Goal: Obtain resource: Obtain resource

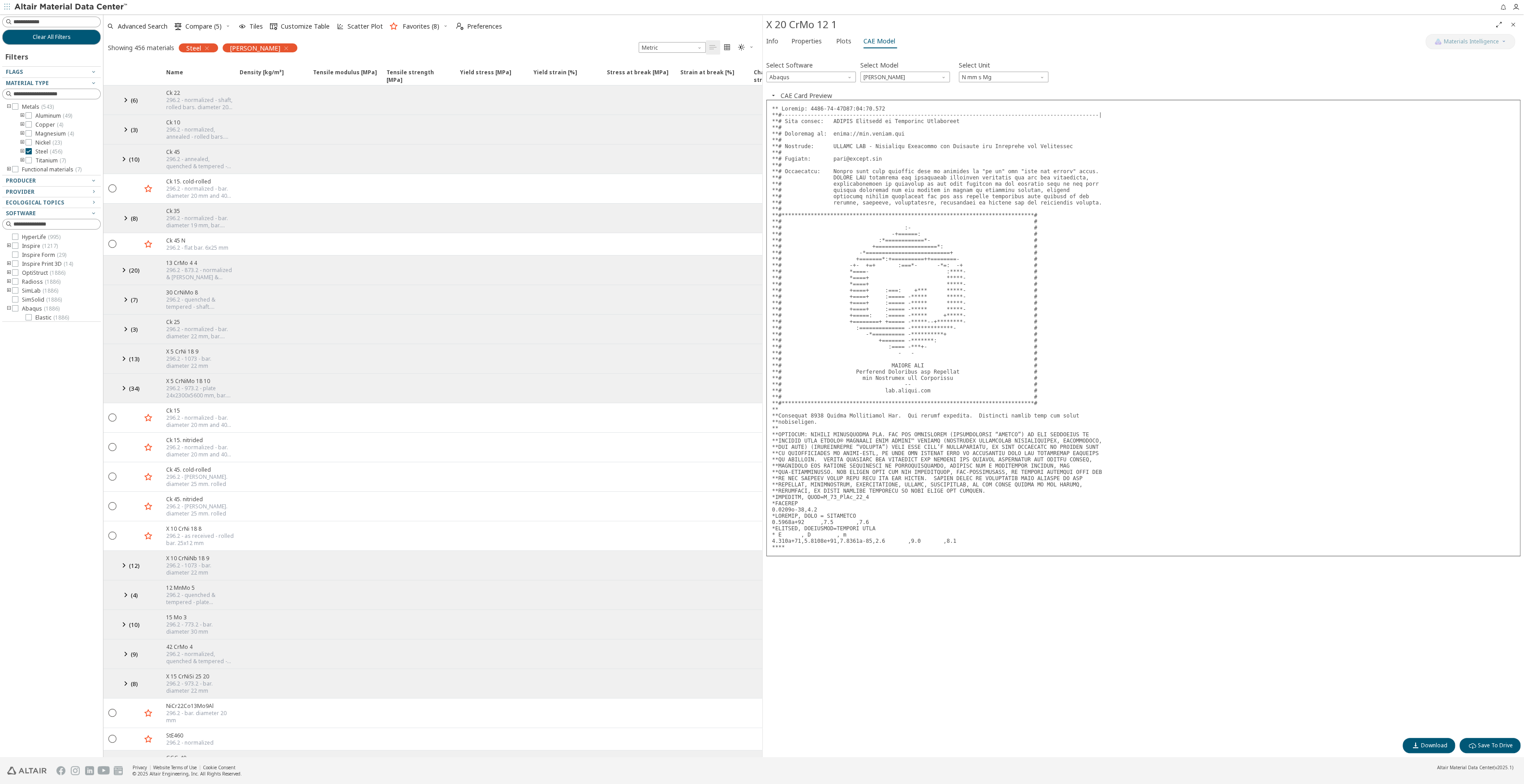
scroll to position [76, 0]
click at [283, 47] on icon "button" at bounding box center [286, 48] width 7 height 7
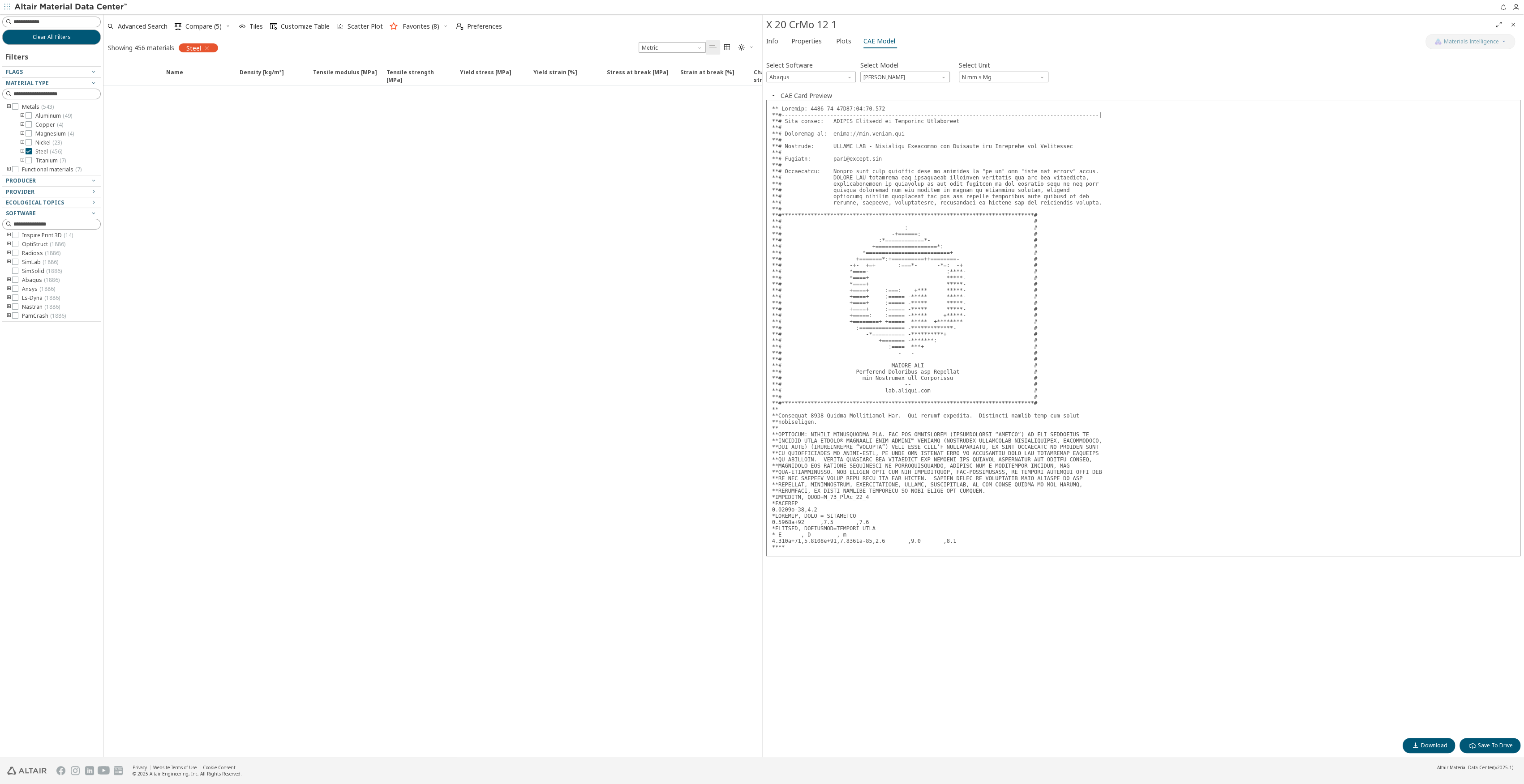
scroll to position [28, 0]
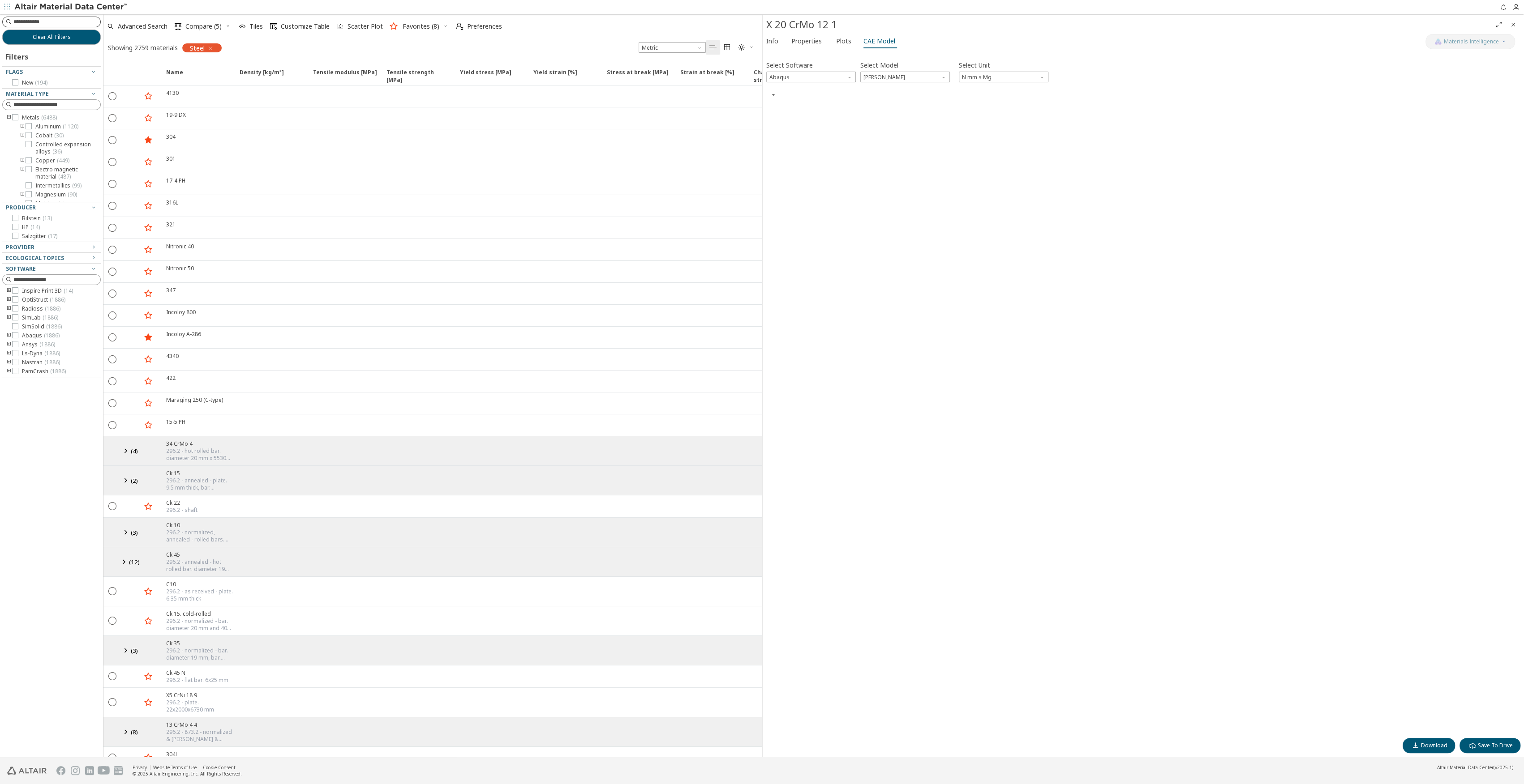
click at [43, 20] on input at bounding box center [57, 22] width 87 height 9
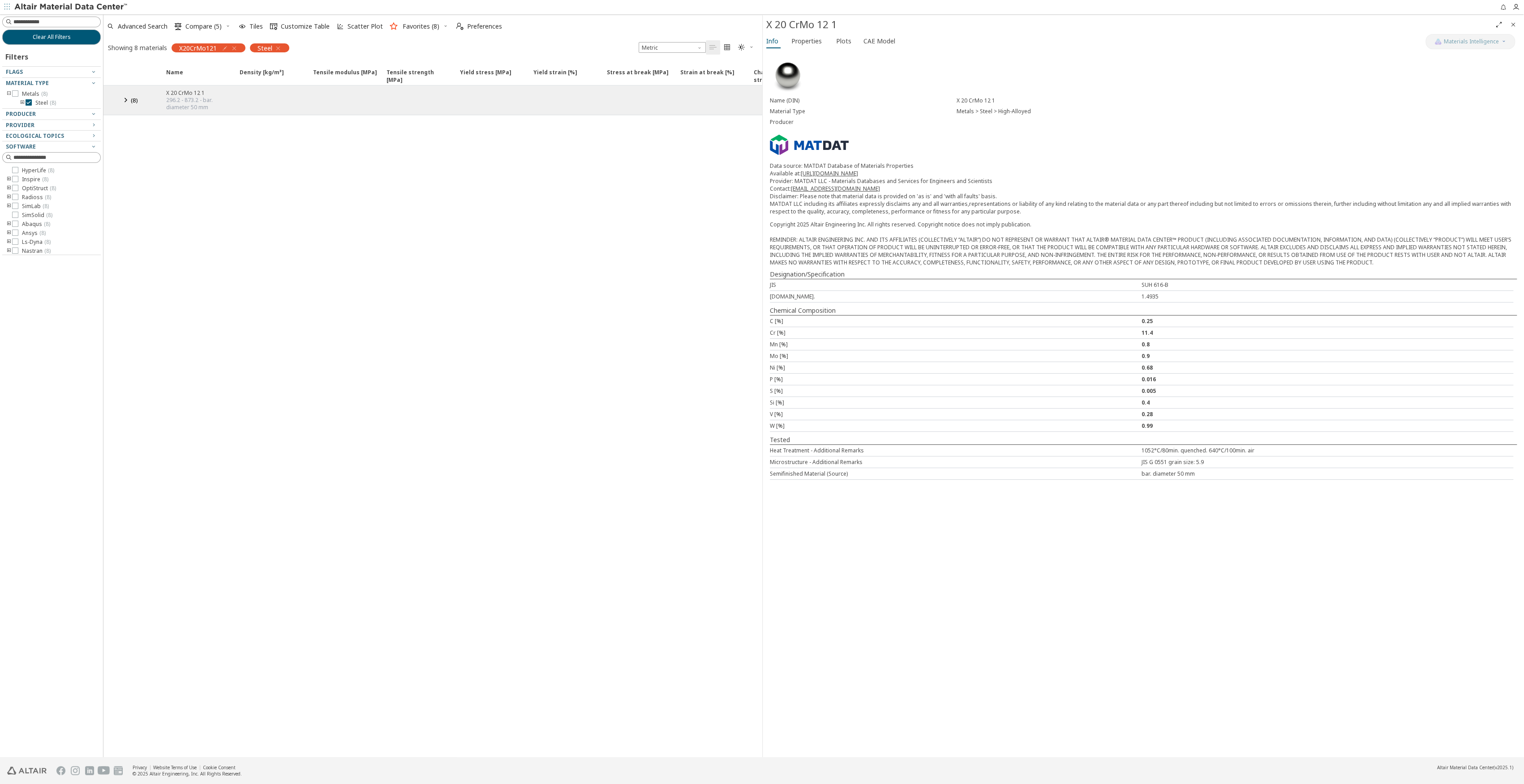
click at [233, 47] on icon "button" at bounding box center [234, 48] width 7 height 7
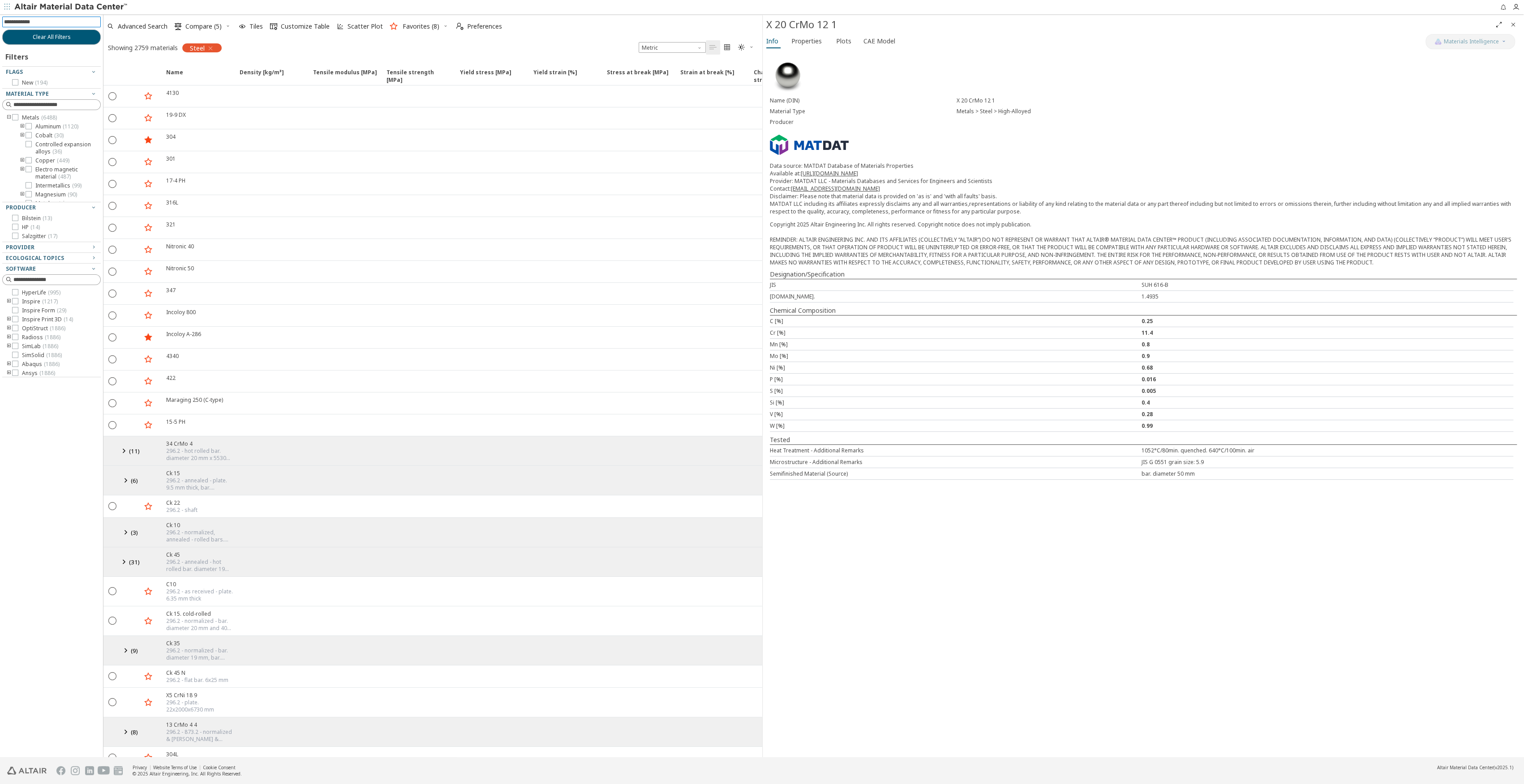
click at [41, 25] on input at bounding box center [53, 22] width 97 height 10
type input "******"
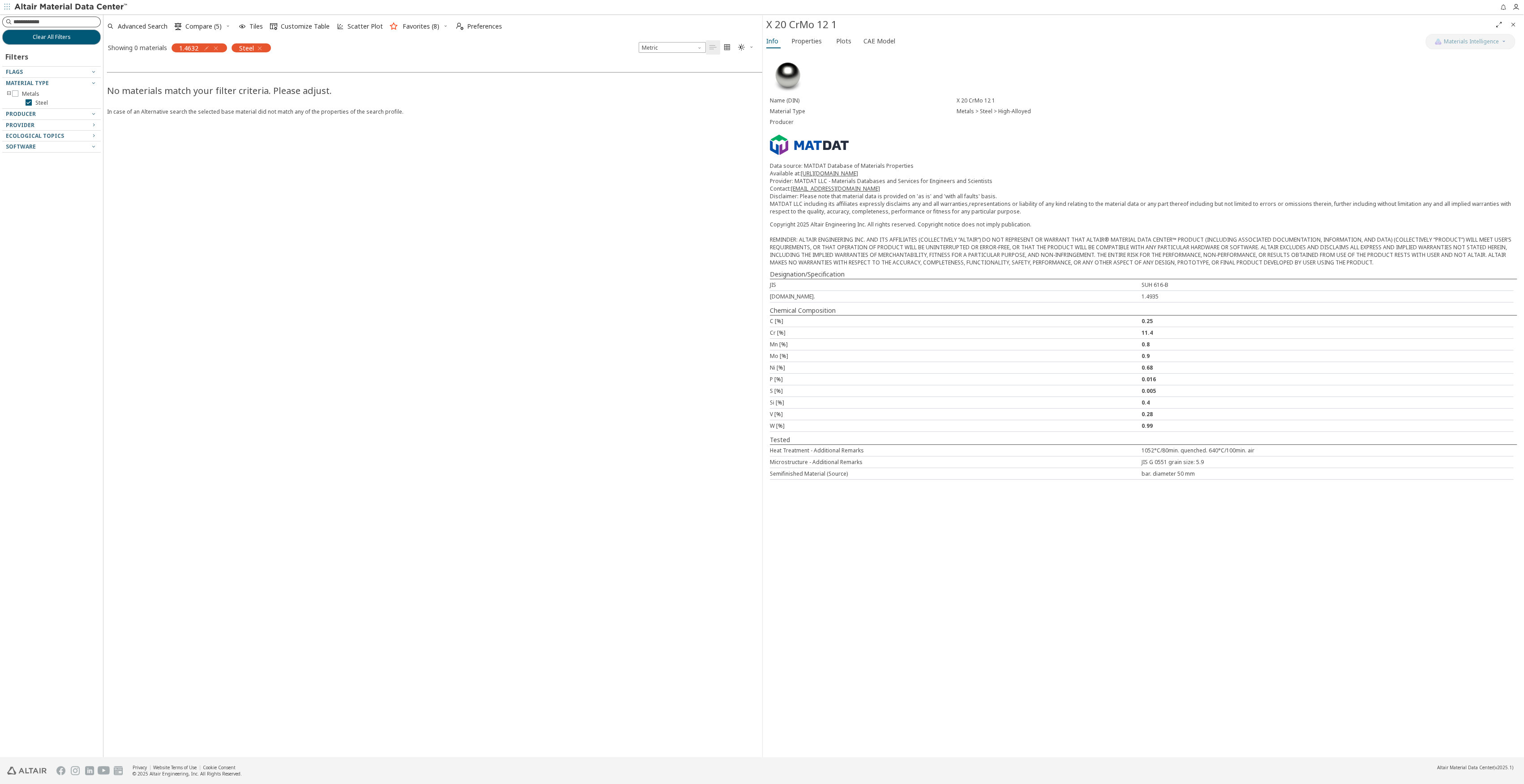
click at [51, 18] on input at bounding box center [57, 22] width 87 height 9
click at [220, 47] on div "1.4632" at bounding box center [199, 47] width 56 height 9
click at [218, 47] on icon "button" at bounding box center [216, 48] width 7 height 7
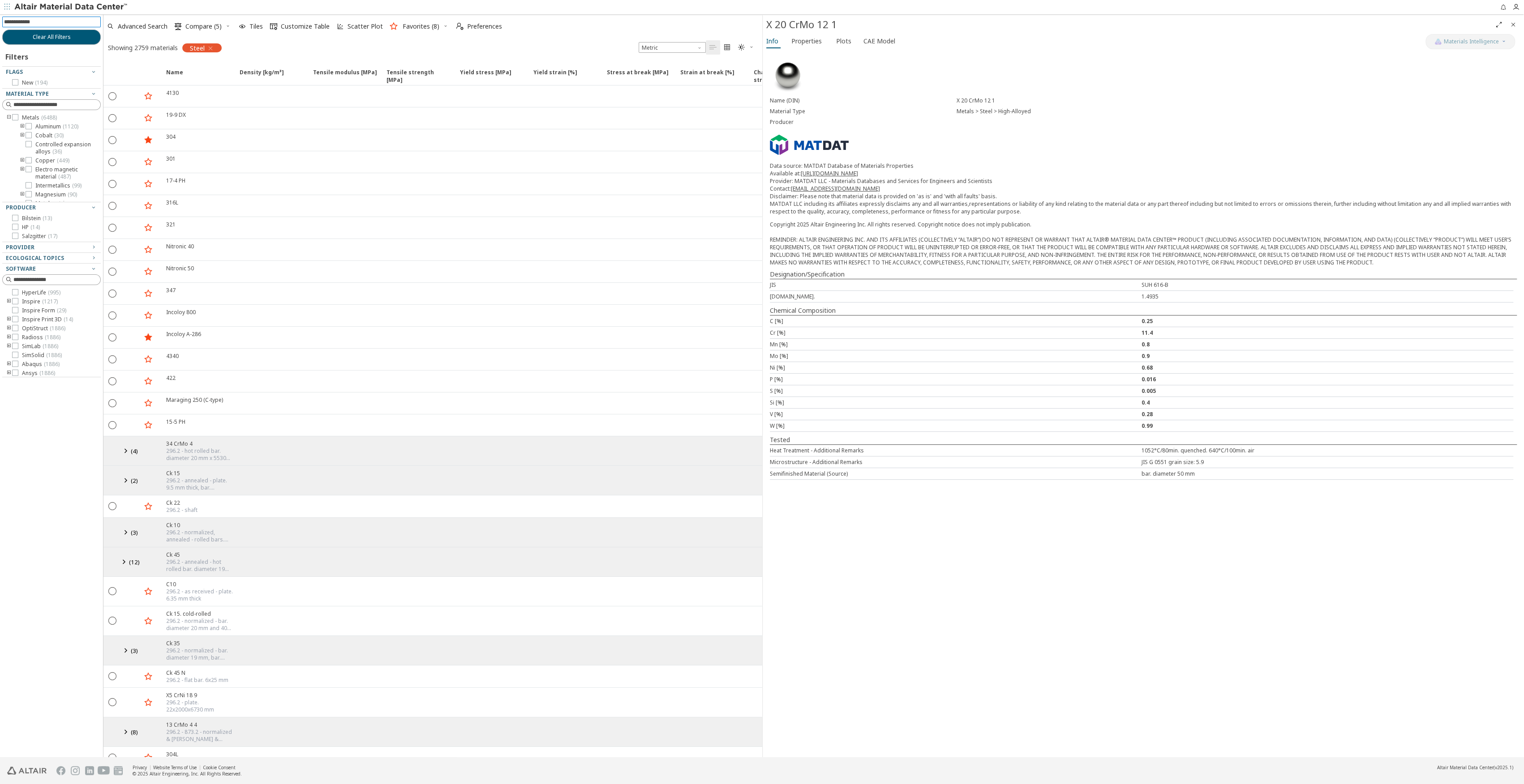
click at [57, 21] on input at bounding box center [53, 22] width 97 height 10
type input "******"
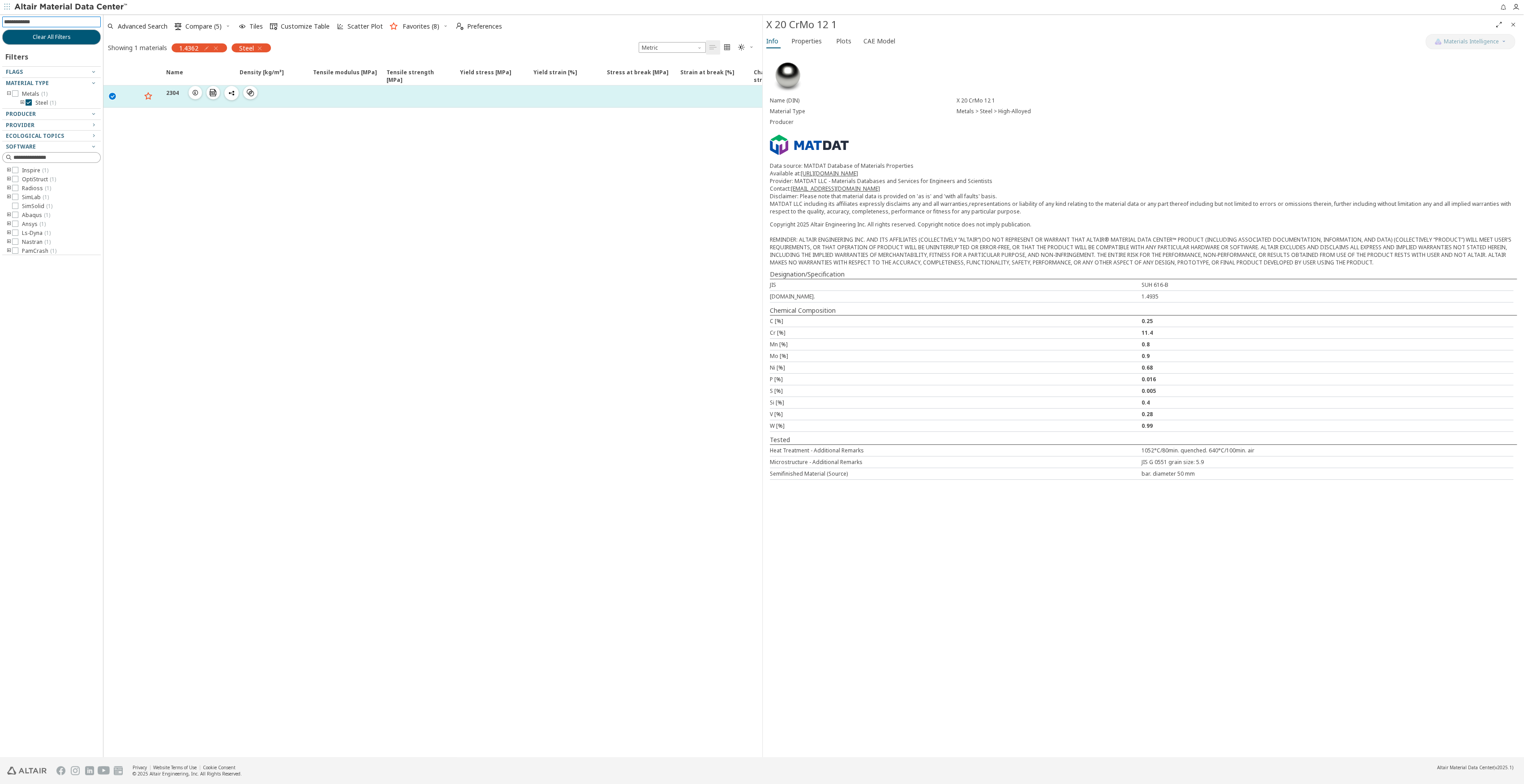
click at [196, 90] on icon "button" at bounding box center [195, 93] width 7 height 7
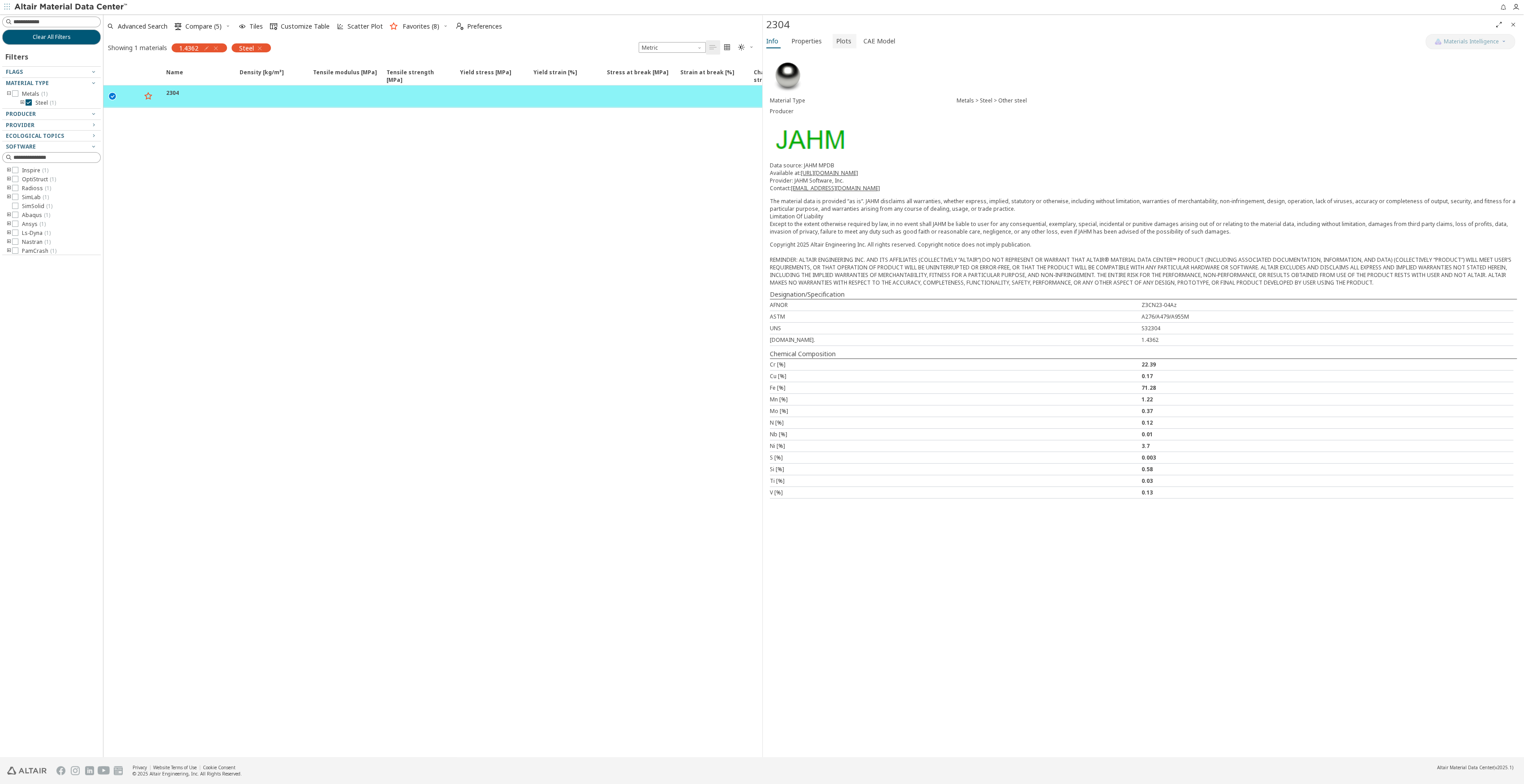
click at [840, 38] on span "Plots" at bounding box center [844, 41] width 15 height 14
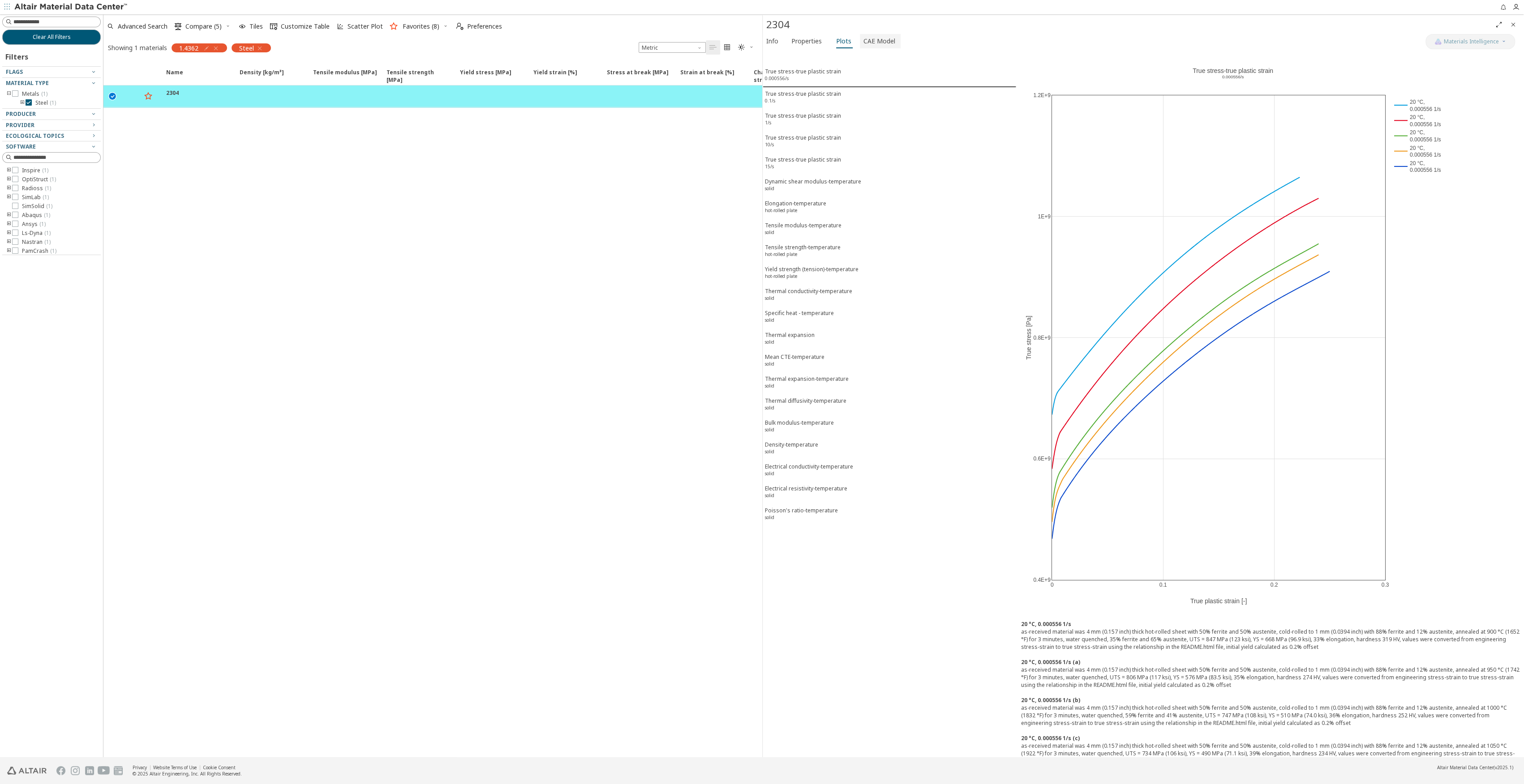
click at [863, 45] on span "CAE Model" at bounding box center [879, 41] width 32 height 14
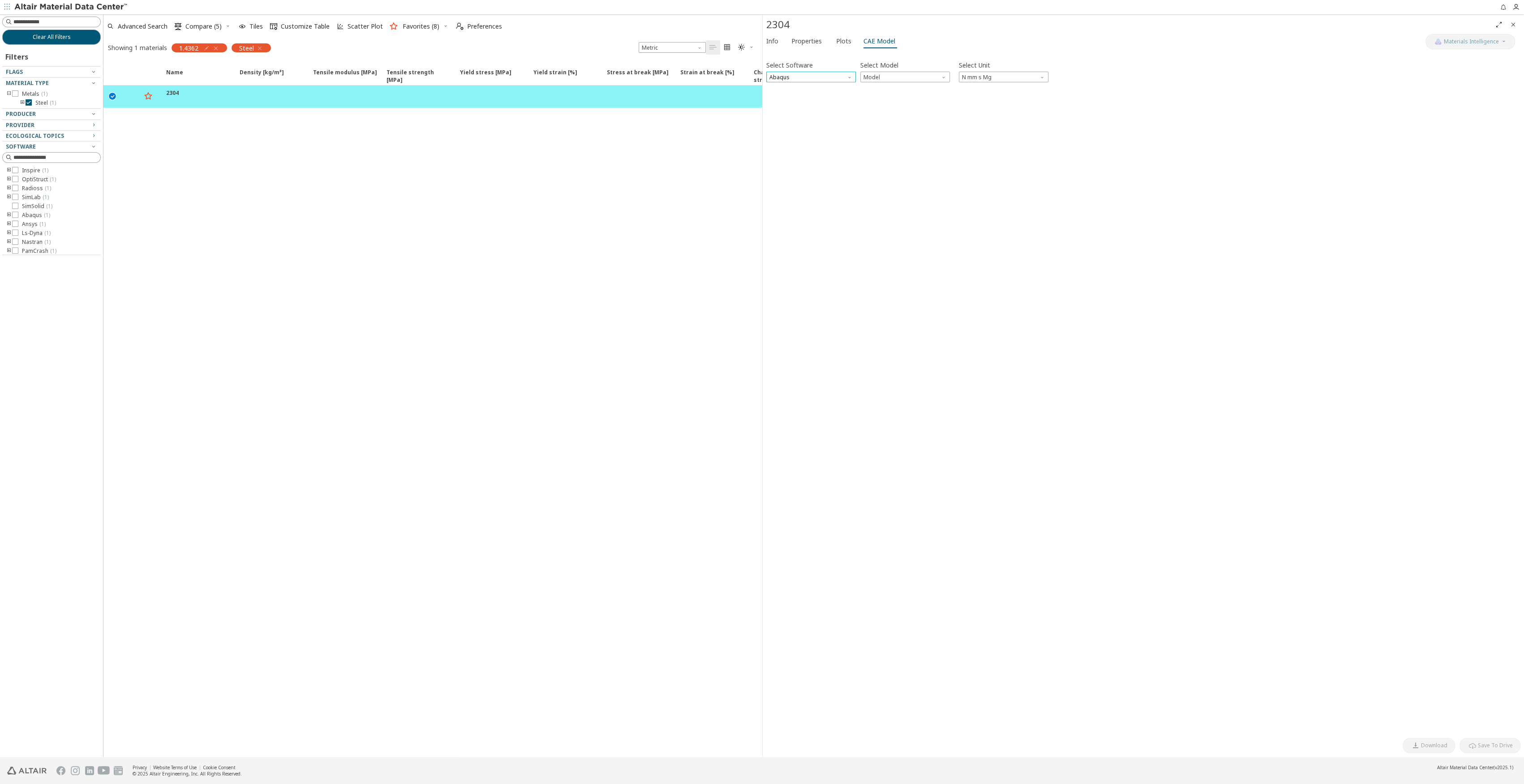
click at [834, 75] on span "Abaqus" at bounding box center [811, 77] width 89 height 11
click at [900, 119] on div "Select Software Abaqus Select Model Model Select Unit N mm s Mg Invalid data. P…" at bounding box center [1144, 394] width 755 height 679
click at [838, 45] on span "Plots" at bounding box center [844, 41] width 15 height 14
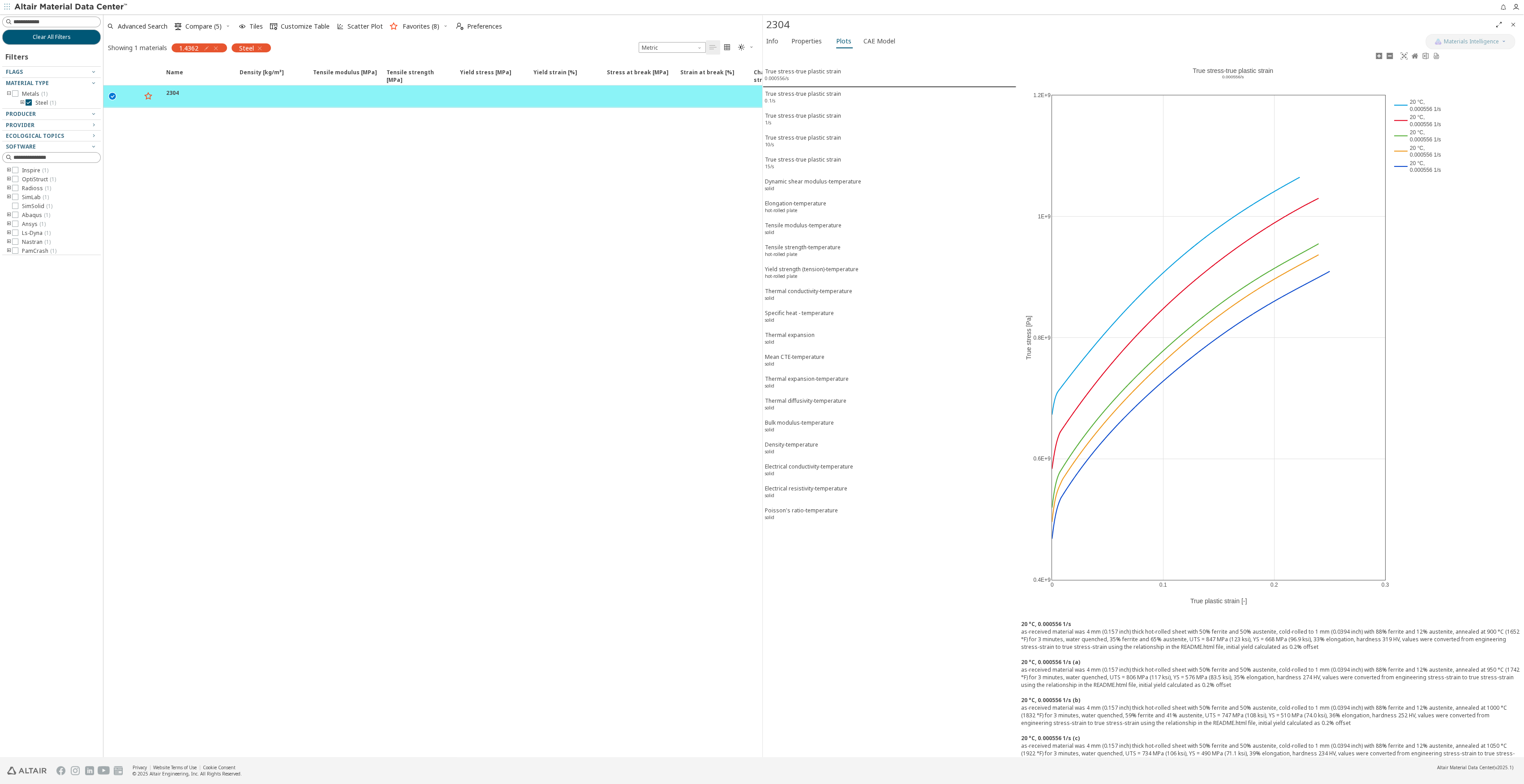
click at [1414, 165] on rect at bounding box center [1417, 166] width 50 height 15
click at [1422, 148] on rect at bounding box center [1417, 151] width 50 height 15
click at [1418, 135] on rect at bounding box center [1417, 135] width 50 height 15
click at [1415, 136] on rect at bounding box center [1417, 135] width 50 height 15
click at [1415, 150] on rect at bounding box center [1417, 151] width 50 height 15
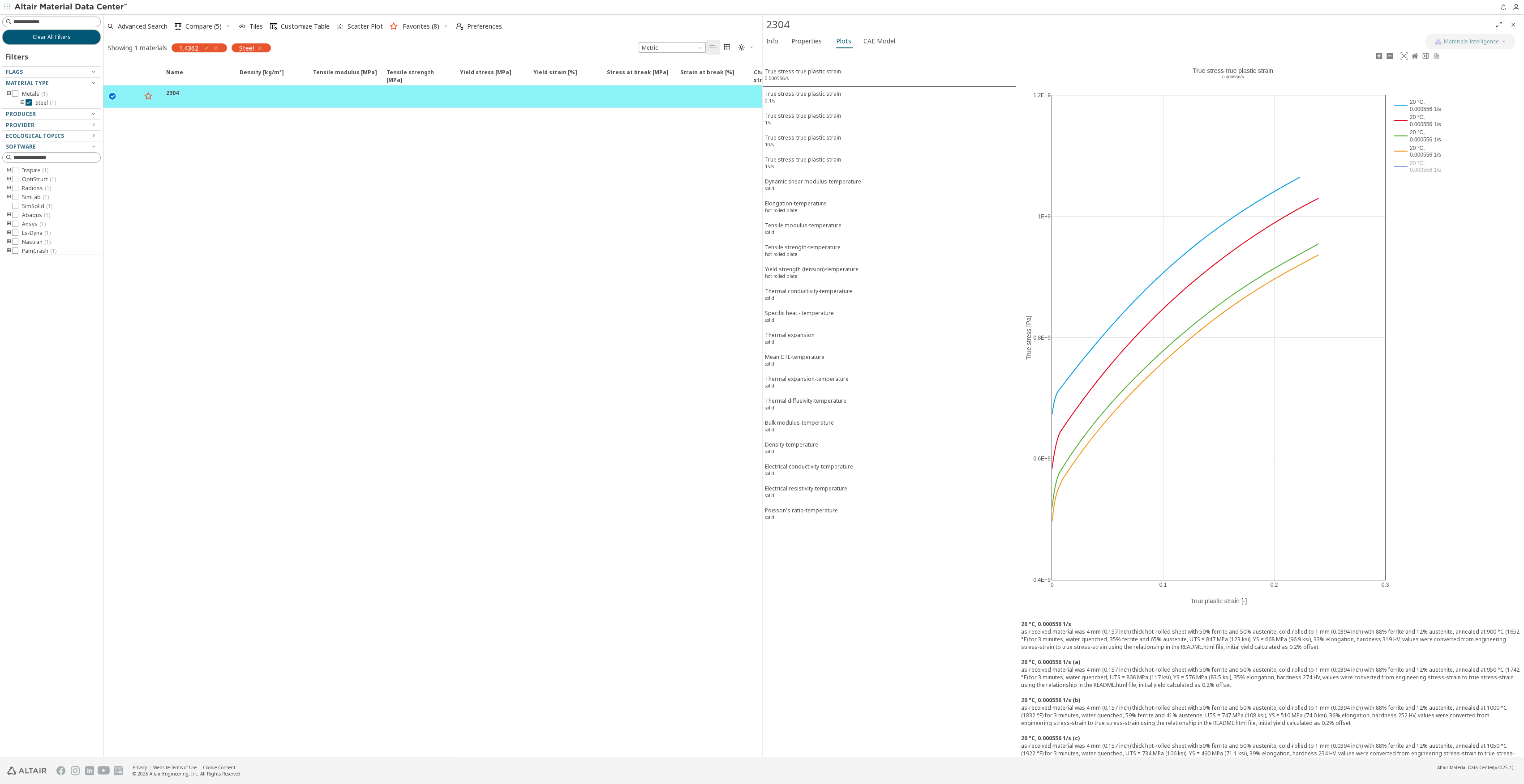
click at [1416, 167] on rect at bounding box center [1417, 166] width 50 height 15
click at [1415, 148] on rect at bounding box center [1417, 151] width 50 height 15
click at [1419, 134] on rect at bounding box center [1417, 135] width 50 height 15
click at [1419, 121] on rect at bounding box center [1417, 121] width 50 height 15
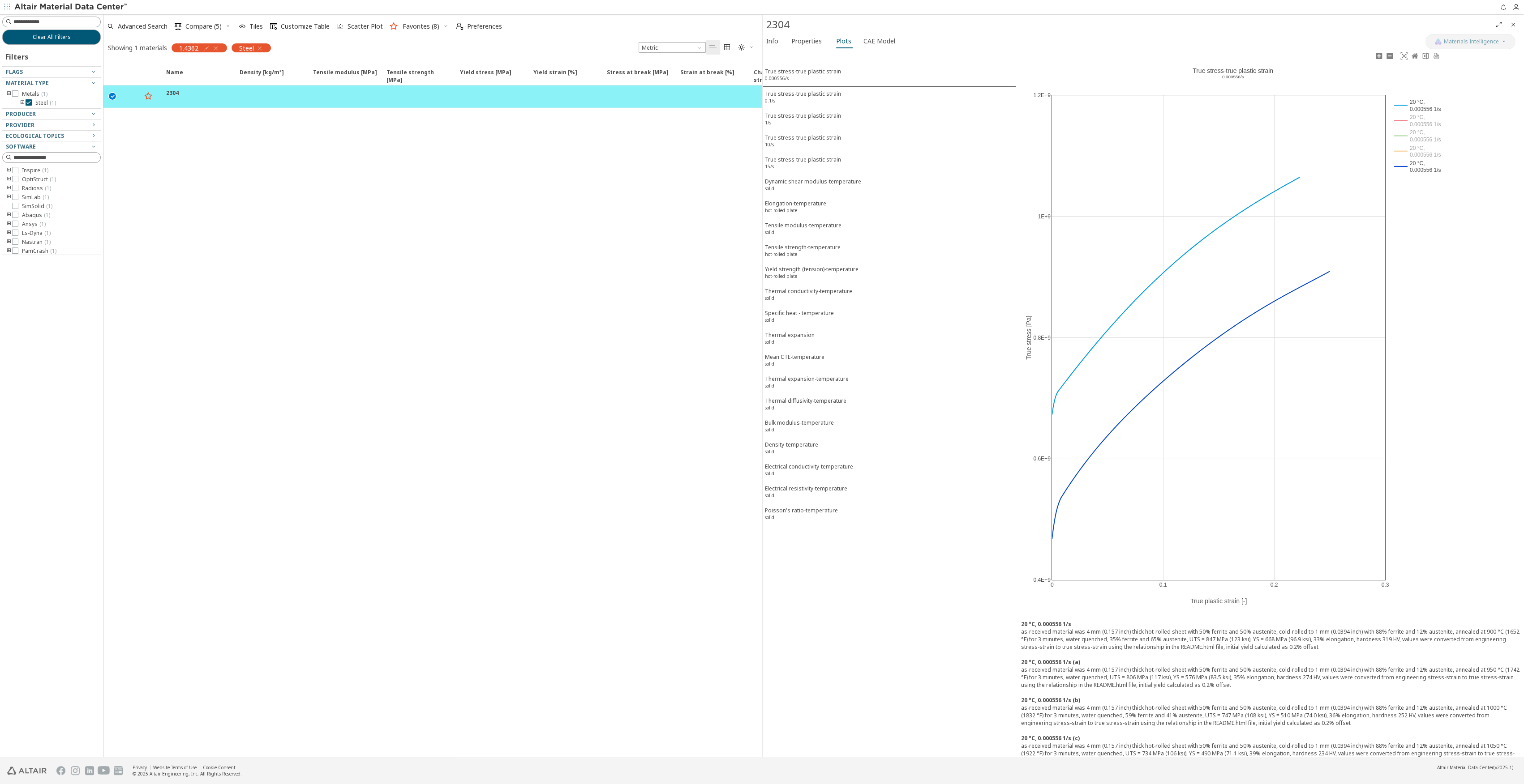
click at [1416, 106] on rect at bounding box center [1417, 105] width 50 height 15
click at [1423, 57] on icon at bounding box center [1426, 56] width 6 height 7
click at [867, 41] on span "CAE Model" at bounding box center [879, 41] width 32 height 14
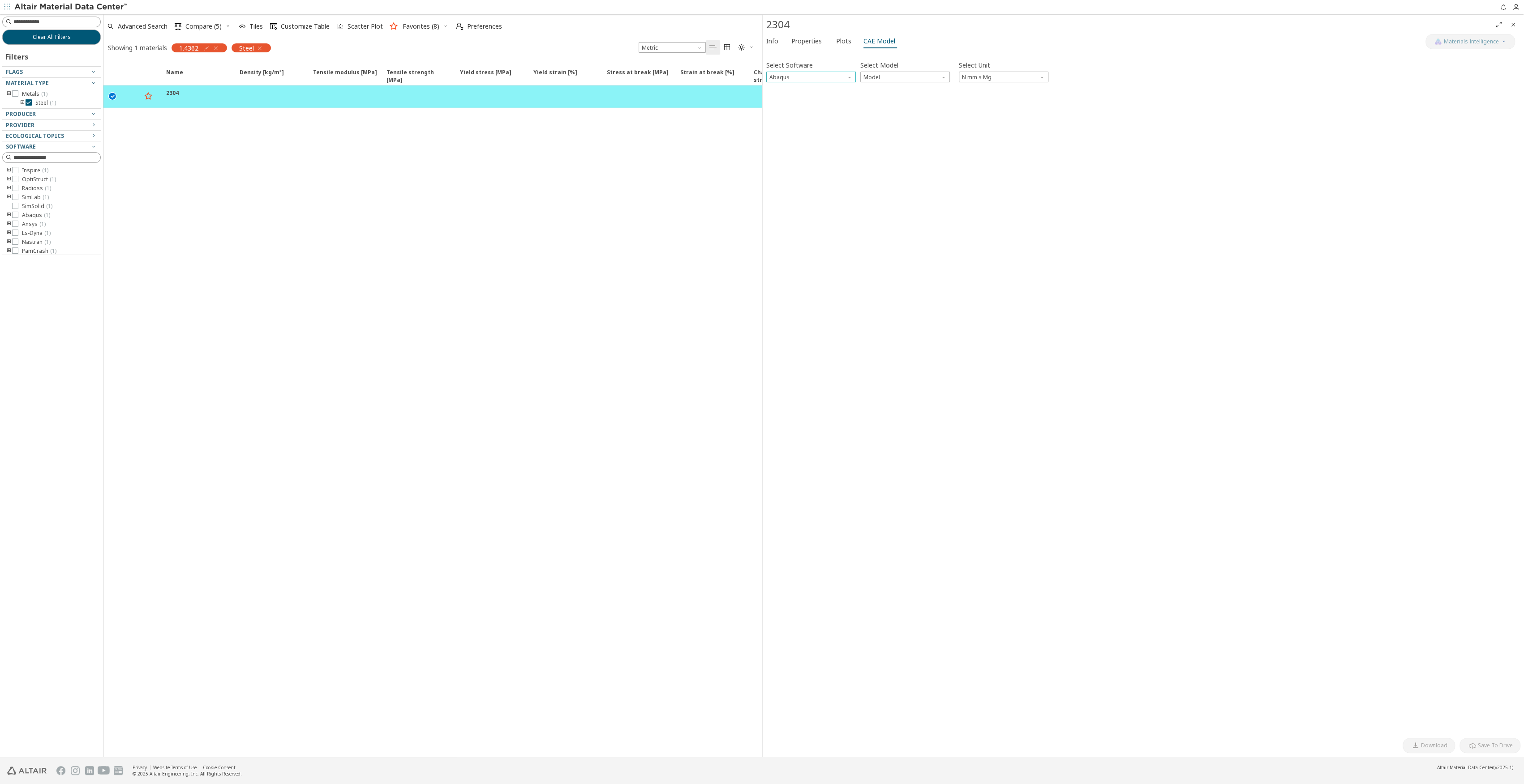
click at [848, 76] on span "Software" at bounding box center [850, 75] width 7 height 7
click at [782, 165] on span "Ls-Dyna" at bounding box center [780, 164] width 21 height 7
click at [899, 77] on span "Model" at bounding box center [905, 77] width 89 height 11
click at [876, 101] on span "Mat24" at bounding box center [872, 99] width 16 height 7
click at [865, 104] on span "0.000556/s 20.00 °C 0.000556 1/s" at bounding box center [905, 103] width 277 height 11
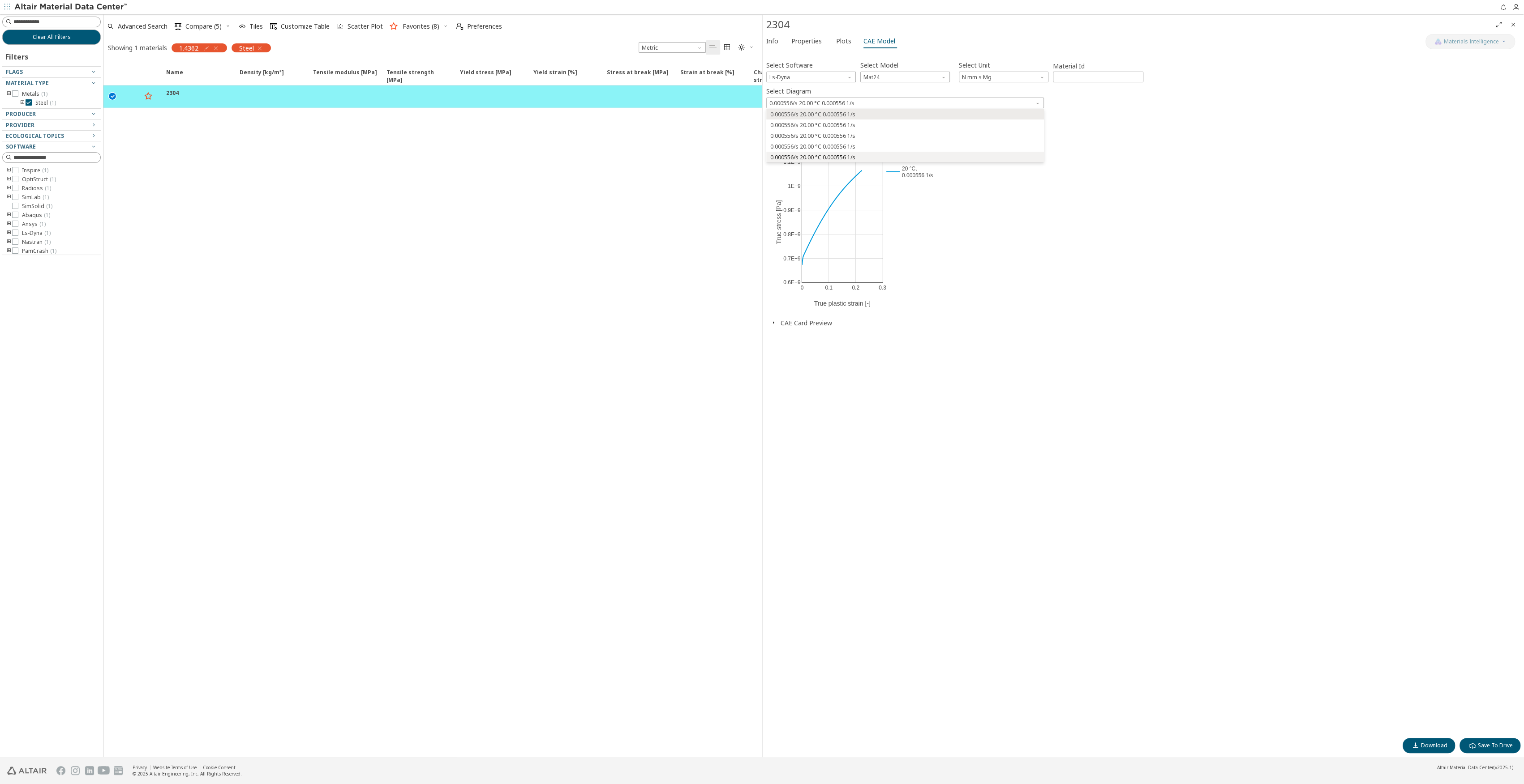
click at [835, 154] on button "0.000556/s 20.00 °C 0.000556 1/s" at bounding box center [905, 157] width 277 height 11
click at [1021, 79] on span "N mm s Mg" at bounding box center [1003, 77] width 89 height 11
click at [983, 108] on span "N mm ms g" at bounding box center [978, 110] width 30 height 7
click at [985, 76] on span "N mm ms g" at bounding box center [1003, 77] width 89 height 11
click at [990, 88] on span "kN mm ms kg" at bounding box center [980, 89] width 35 height 7
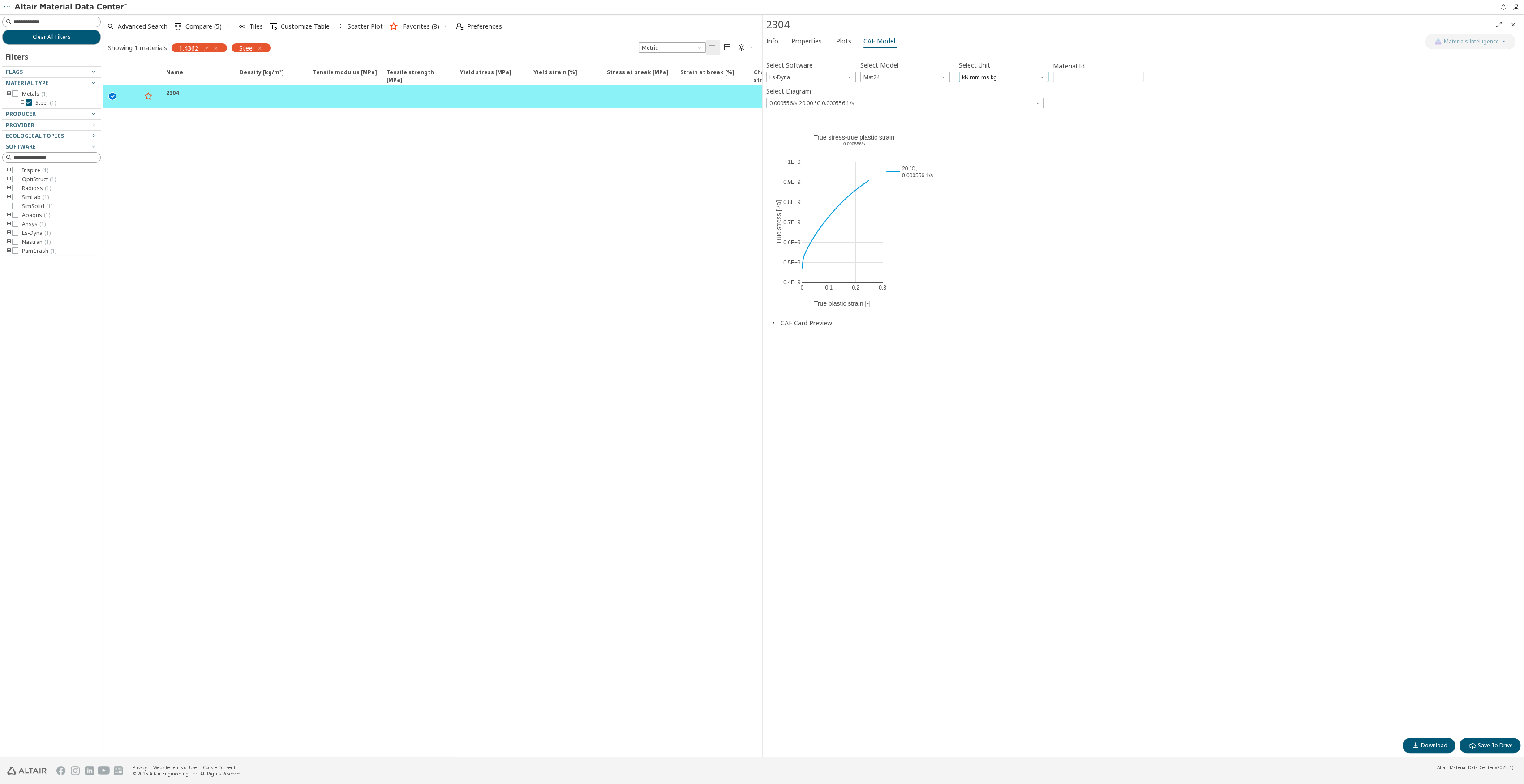
click at [986, 79] on span "kN mm ms kg" at bounding box center [1003, 77] width 89 height 11
click at [985, 117] on span "N mm s Mg" at bounding box center [978, 121] width 30 height 7
click at [792, 320] on button "CAE Card Preview" at bounding box center [806, 323] width 51 height 8
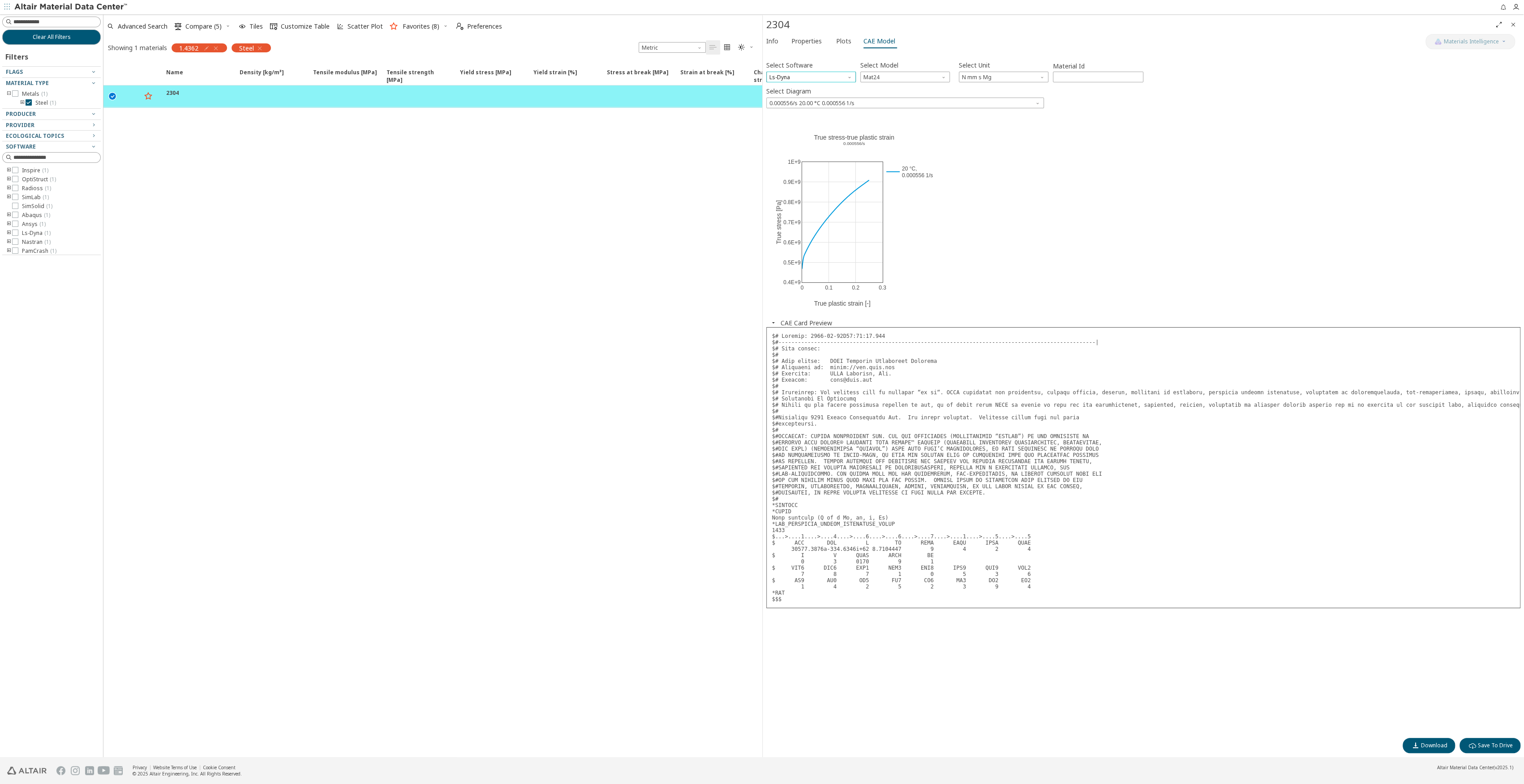
click at [838, 76] on span "Ls-Dyna" at bounding box center [811, 77] width 89 height 11
click at [788, 113] on span "Radioss" at bounding box center [781, 110] width 21 height 7
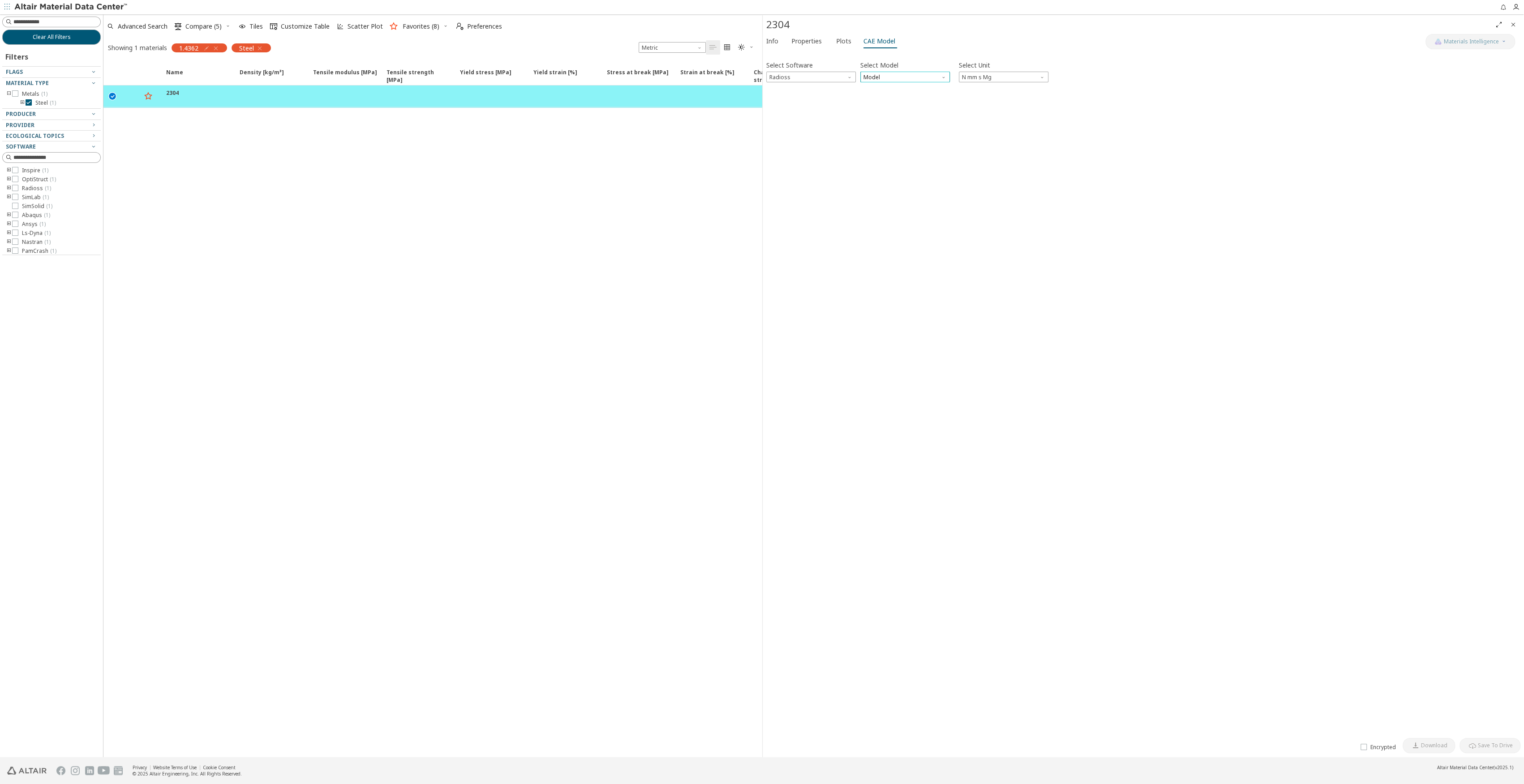
click at [879, 81] on span "Model" at bounding box center [905, 77] width 89 height 11
click at [880, 99] on span "Law36" at bounding box center [905, 99] width 82 height 7
click at [831, 104] on span "0.000556/s 20.00 °C 0.000556 1/s" at bounding box center [855, 103] width 179 height 11
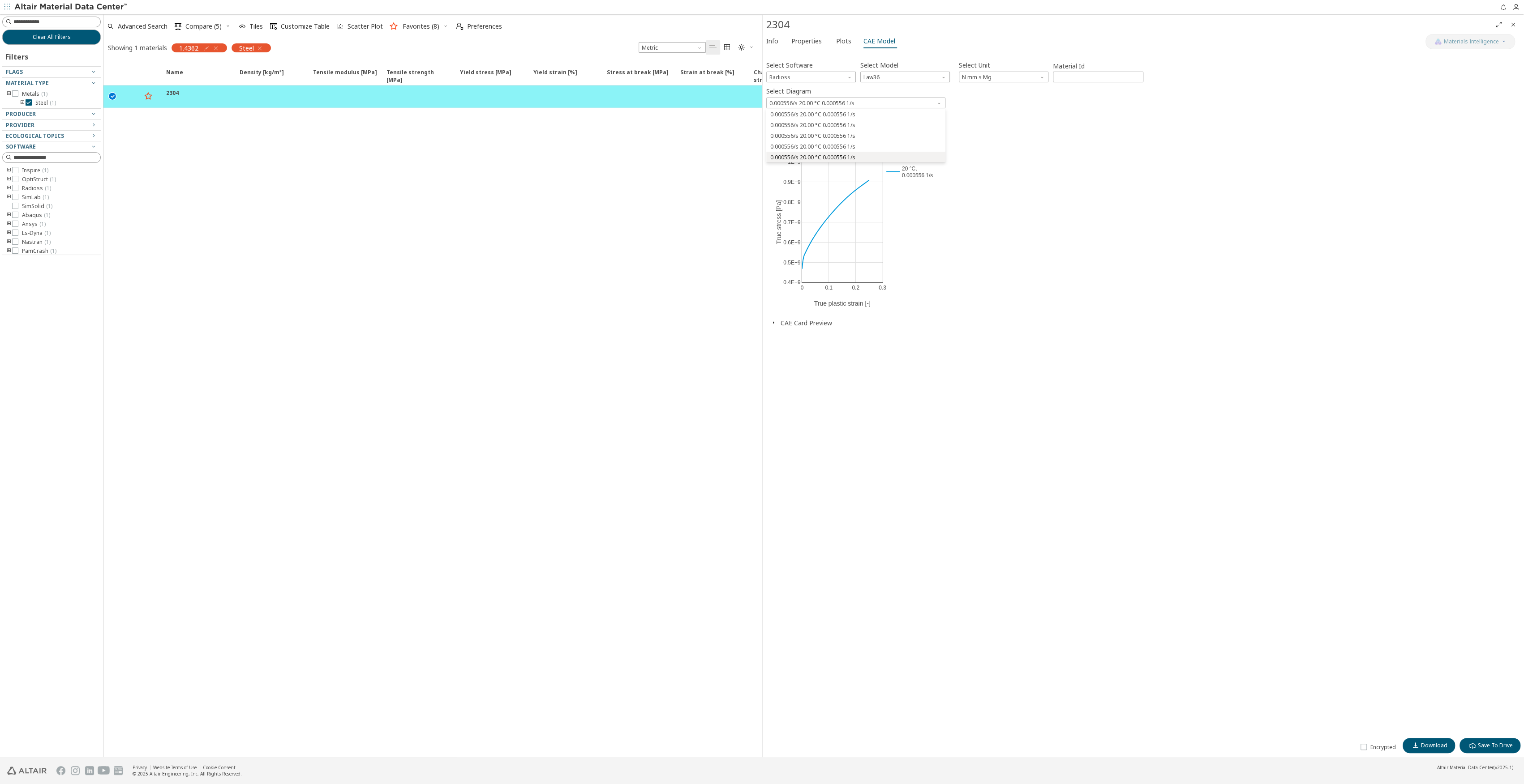
click at [818, 153] on button "0.000556/s 20.00 °C 0.000556 1/s" at bounding box center [855, 157] width 179 height 11
click at [776, 322] on icon "button" at bounding box center [773, 323] width 7 height 7
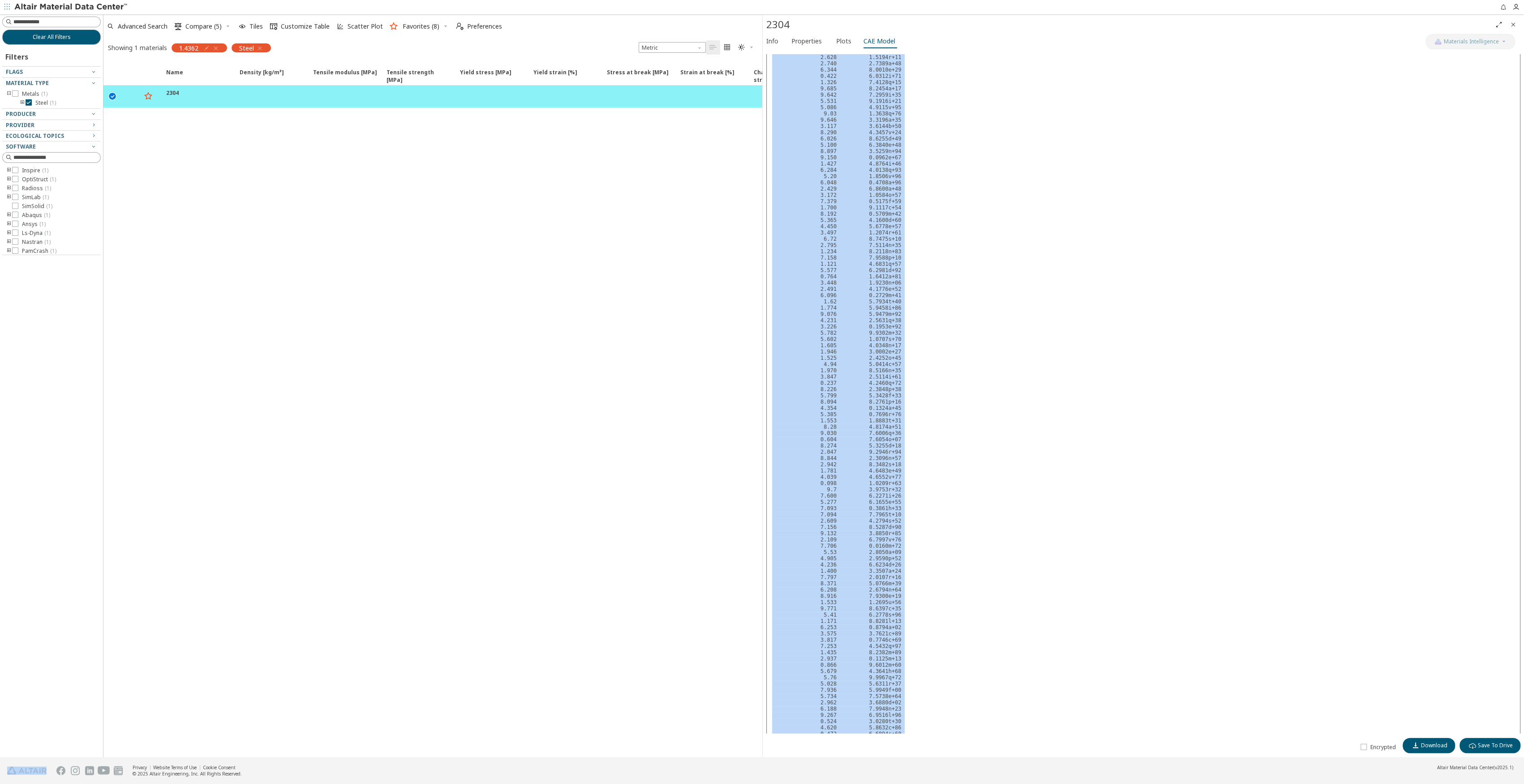
scroll to position [1512, 0]
drag, startPoint x: 815, startPoint y: 415, endPoint x: 896, endPoint y: 691, distance: 287.6
drag, startPoint x: 896, startPoint y: 691, endPoint x: 870, endPoint y: 545, distance: 148.3
copy pre "0 4.6800e+02 0.001 4.8308e+02 0.002 4.9551e+02 0.003 5.0570e+02 0.004 5.1405e+0…"
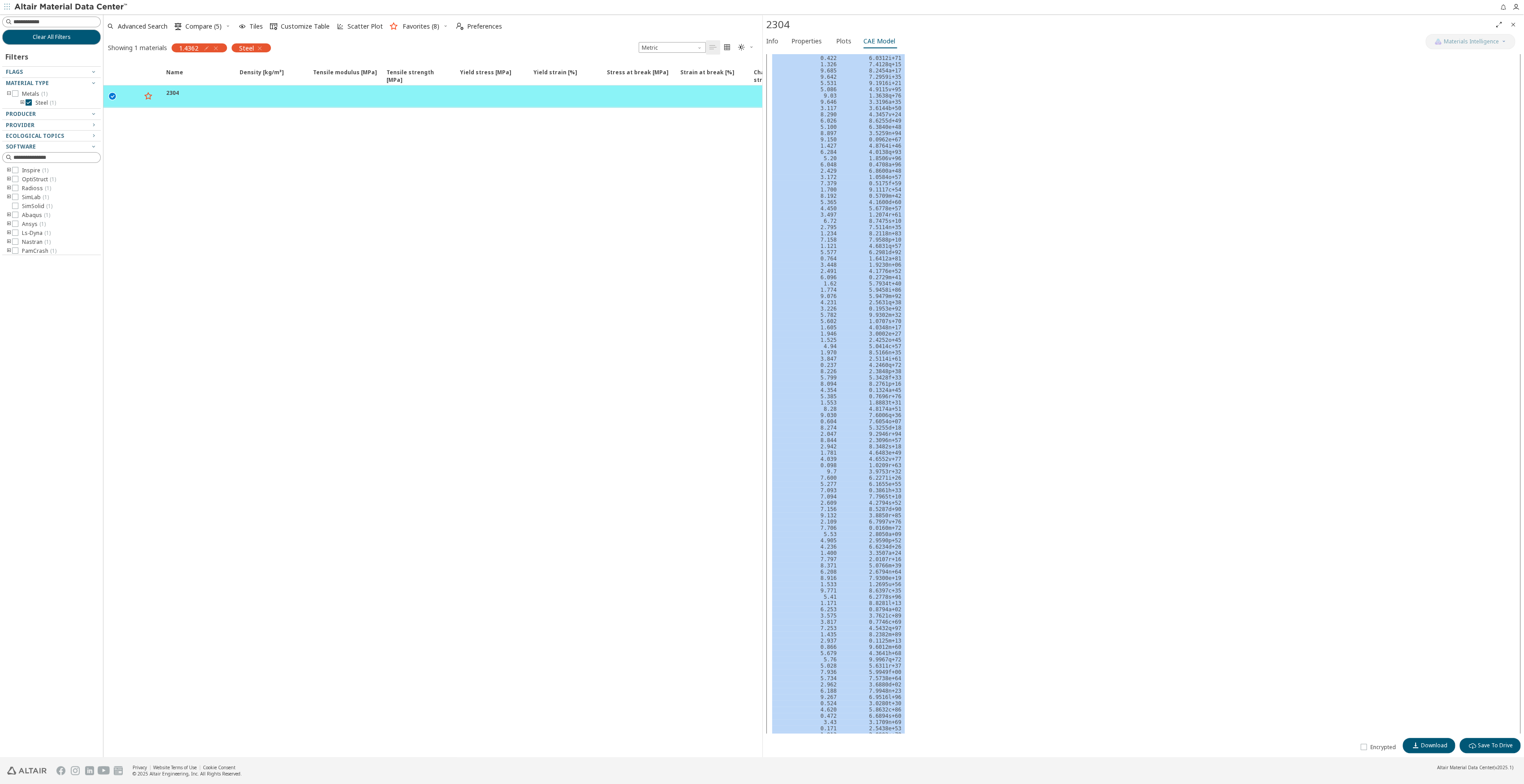
click at [619, 648] on div "Name Density [kg/m³] Density [kg/m³] ISO 1183 Tensile modulus [MPa] Tensile mod…" at bounding box center [433, 409] width 659 height 696
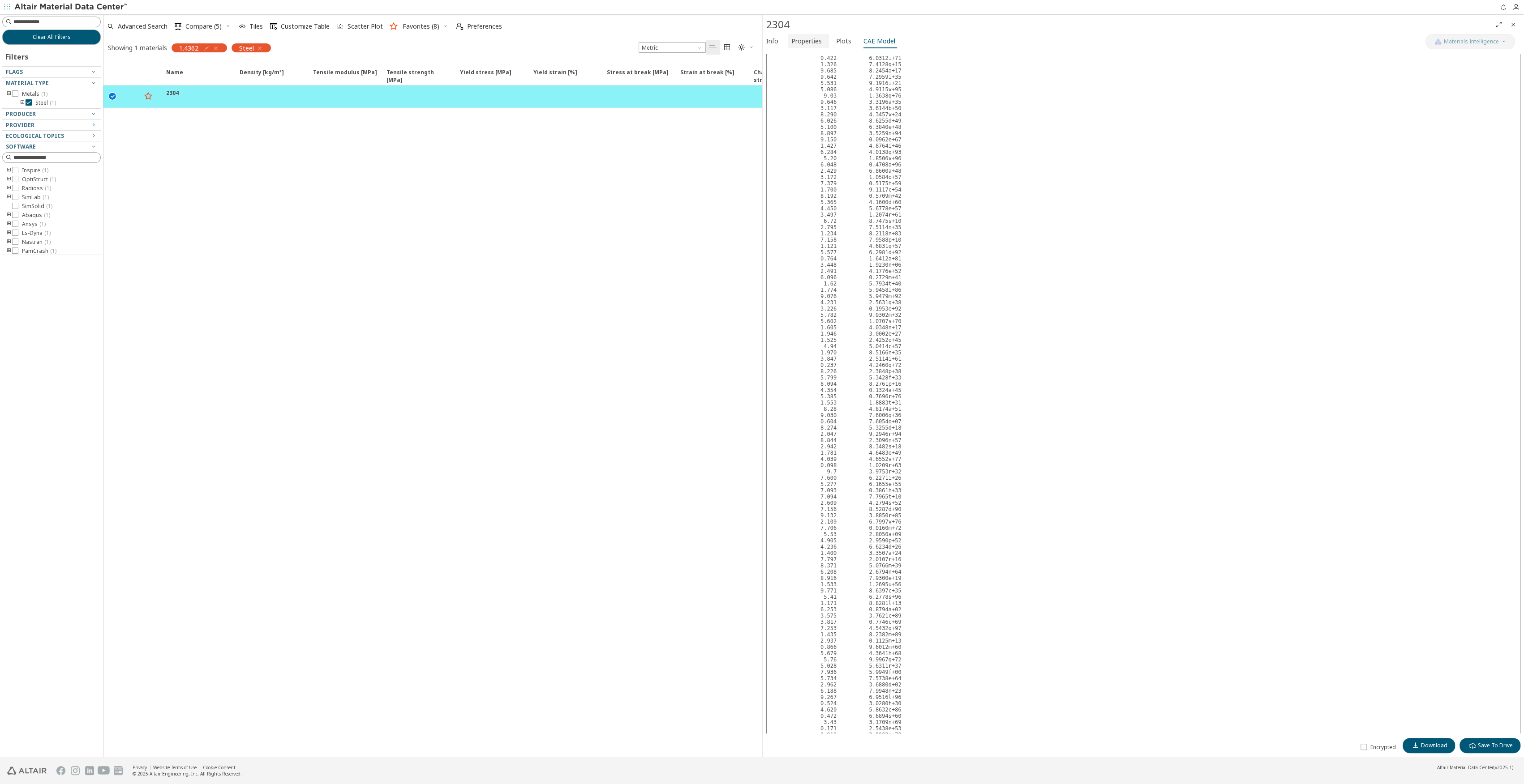
click at [802, 40] on span "Properties" at bounding box center [806, 41] width 30 height 14
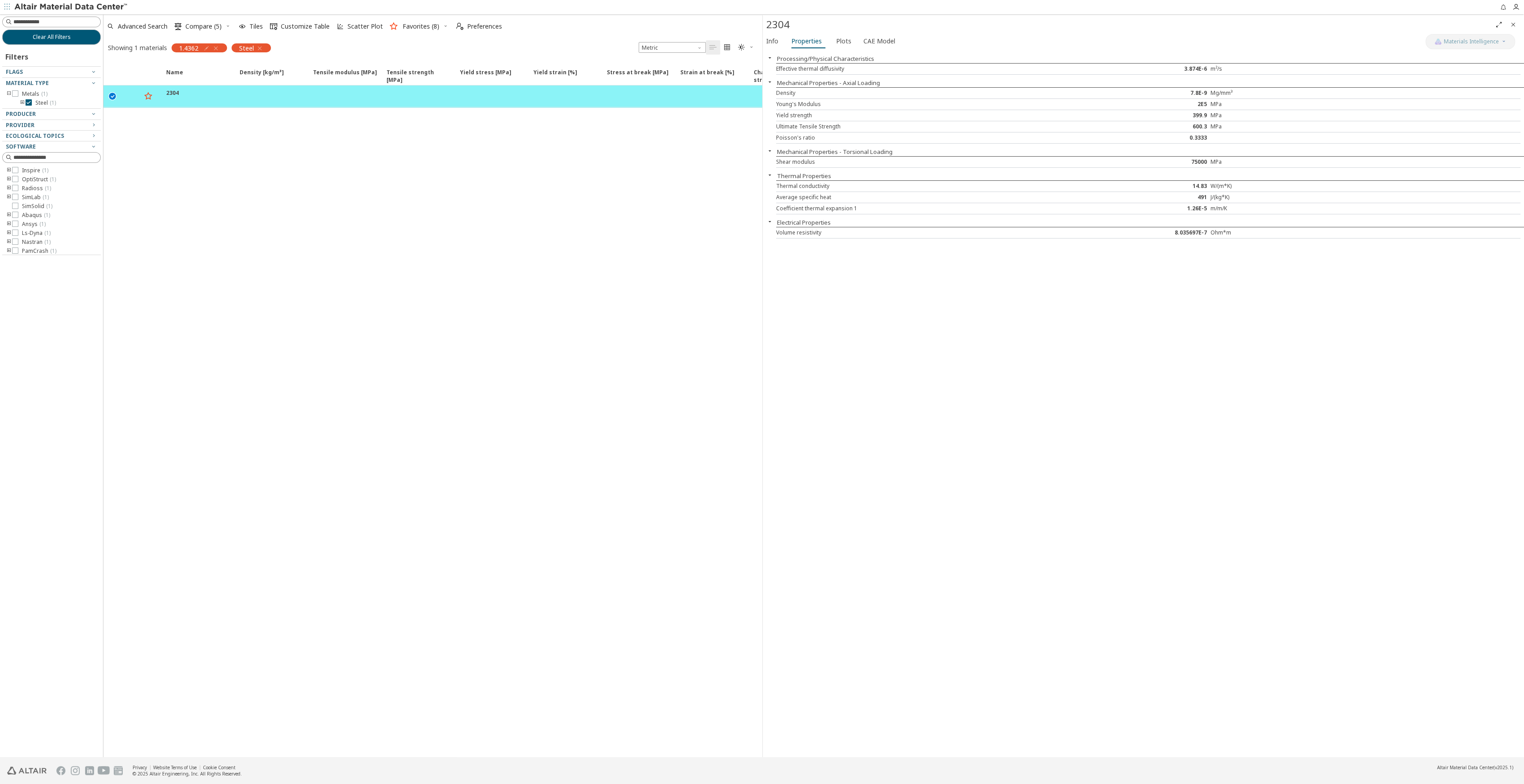
click at [794, 659] on div "Processing/Physical Characteristics Effective thermal diffusivity 3.874E-6 m²/s…" at bounding box center [1144, 404] width 762 height 707
